Goal: Check status

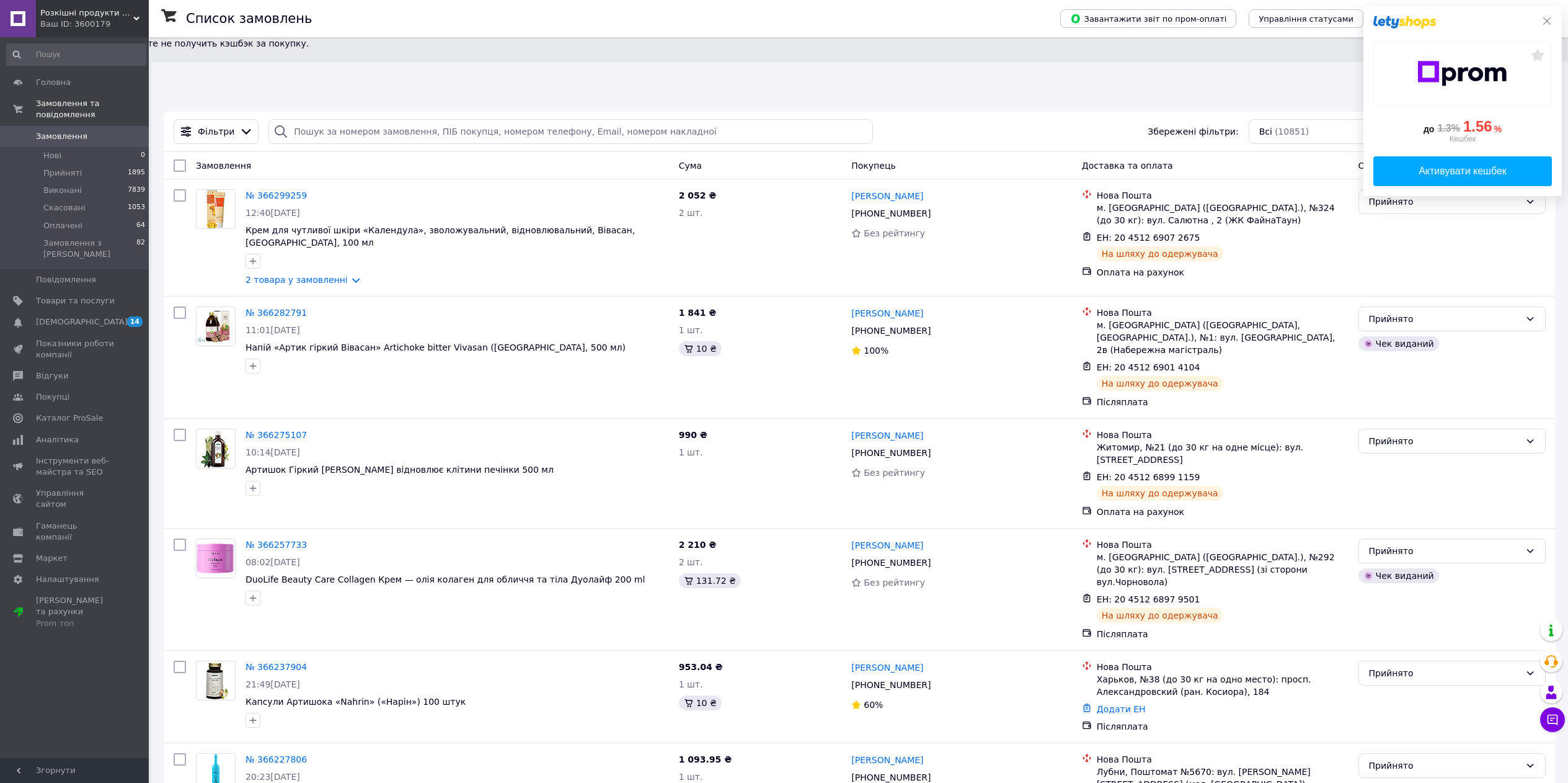
click at [1546, 23] on icon at bounding box center [1547, 21] width 10 height 10
